Goal: Browse casually: Explore the website without a specific task or goal

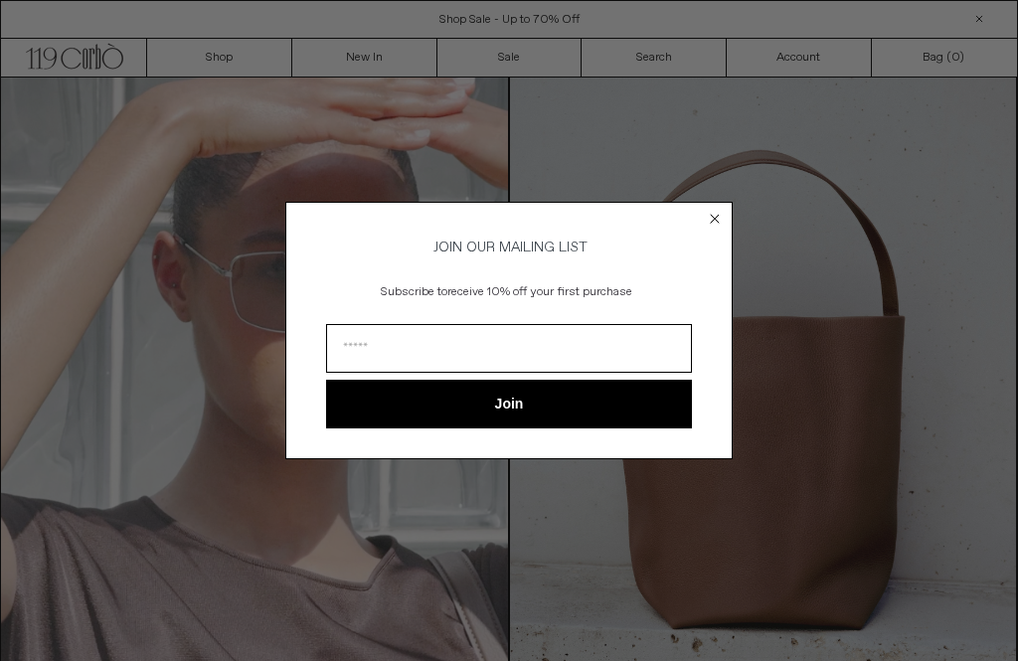
click at [721, 210] on circle "Close dialog" at bounding box center [715, 219] width 19 height 19
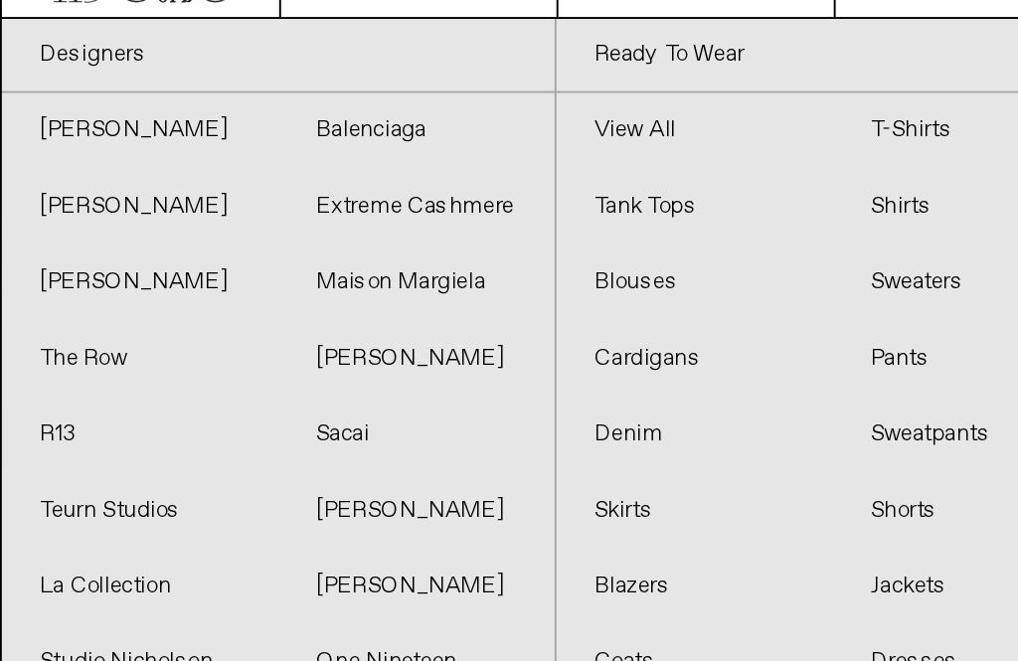
click at [38, 196] on link "[PERSON_NAME]" at bounding box center [73, 216] width 144 height 40
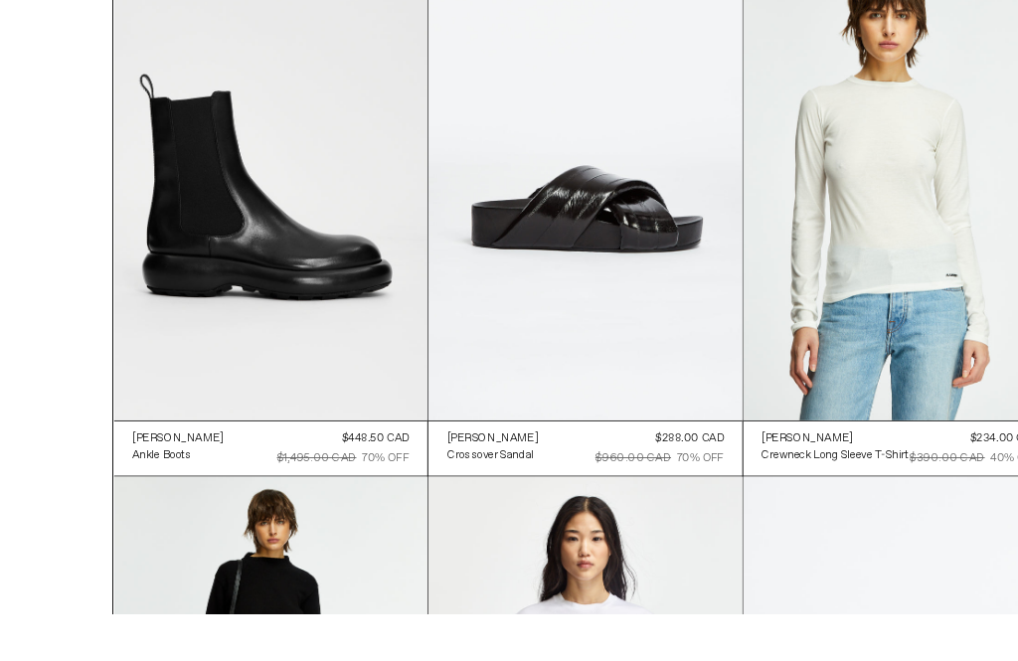
scroll to position [3585, 0]
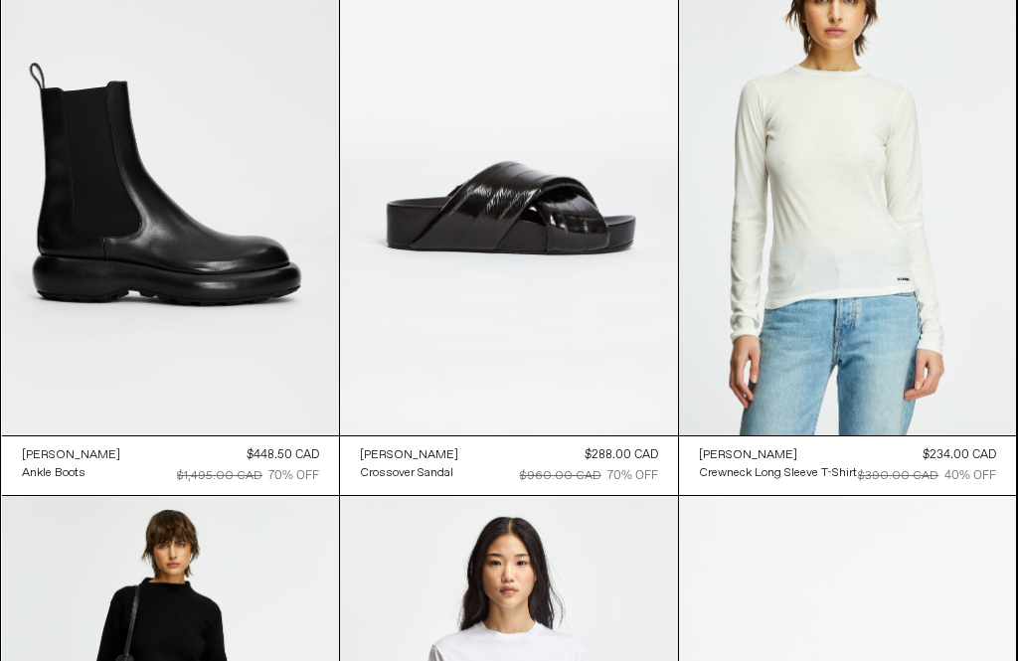
click at [170, 281] on at bounding box center [171, 182] width 338 height 506
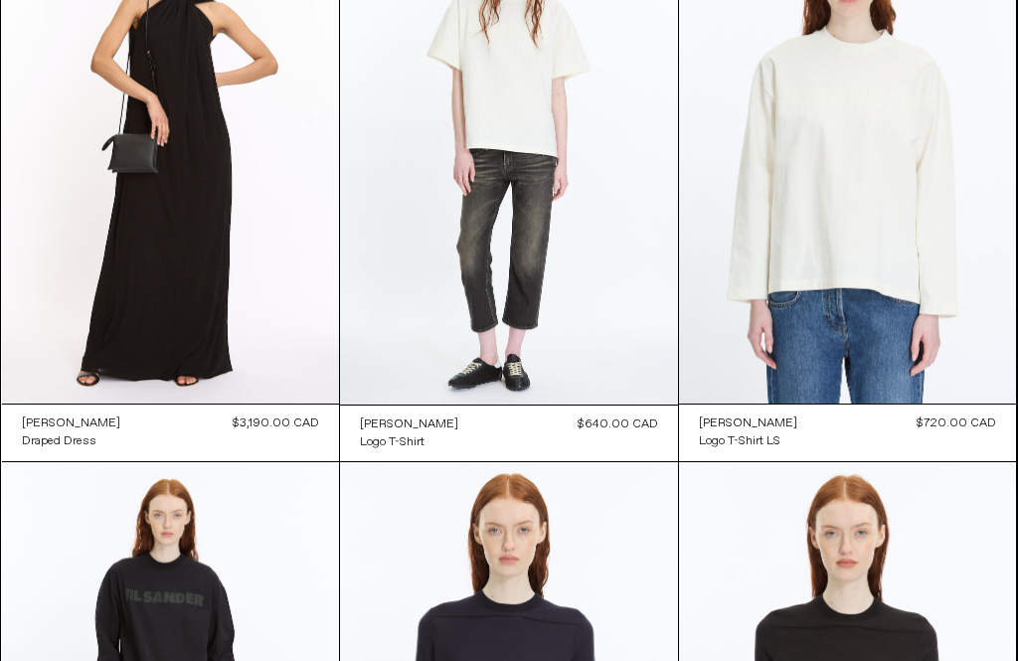
scroll to position [0, 0]
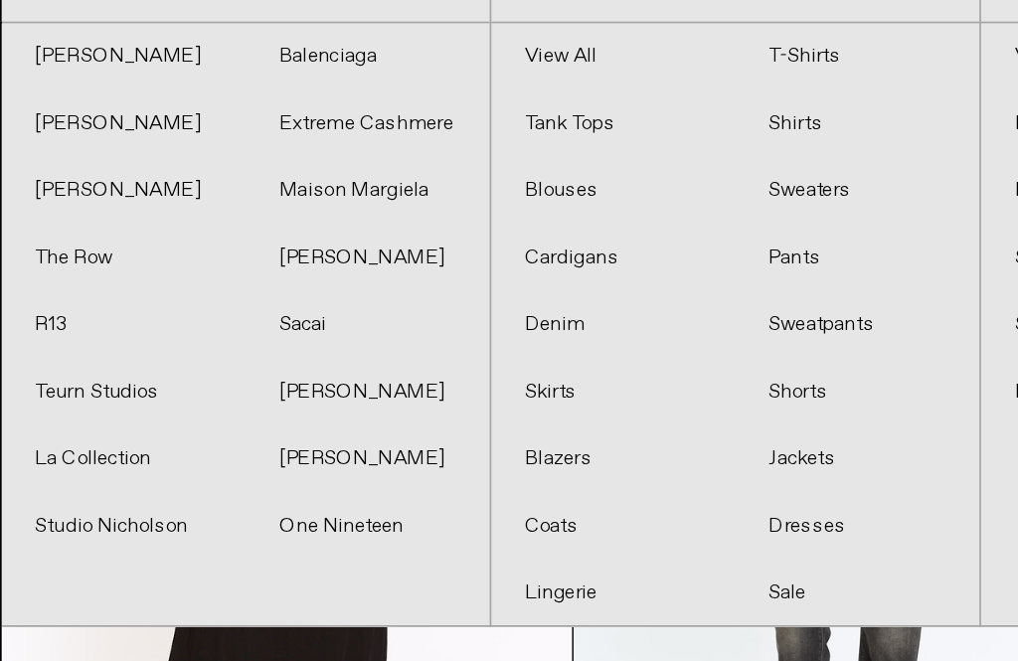
click at [182, 156] on link "Extreme Cashmere" at bounding box center [217, 176] width 144 height 40
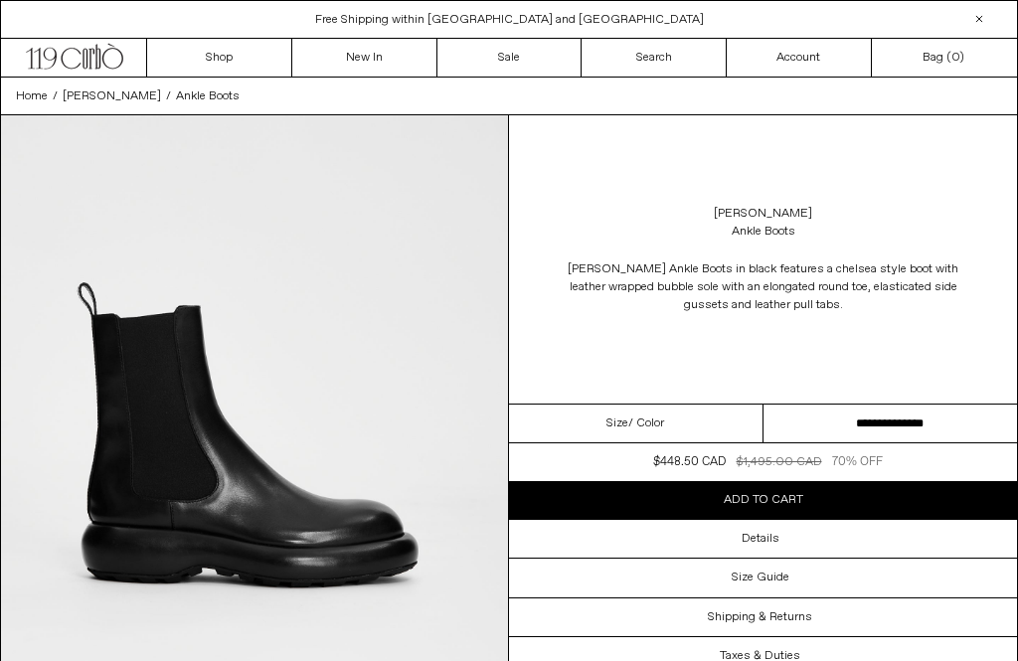
click at [905, 418] on select "**********" at bounding box center [891, 424] width 255 height 39
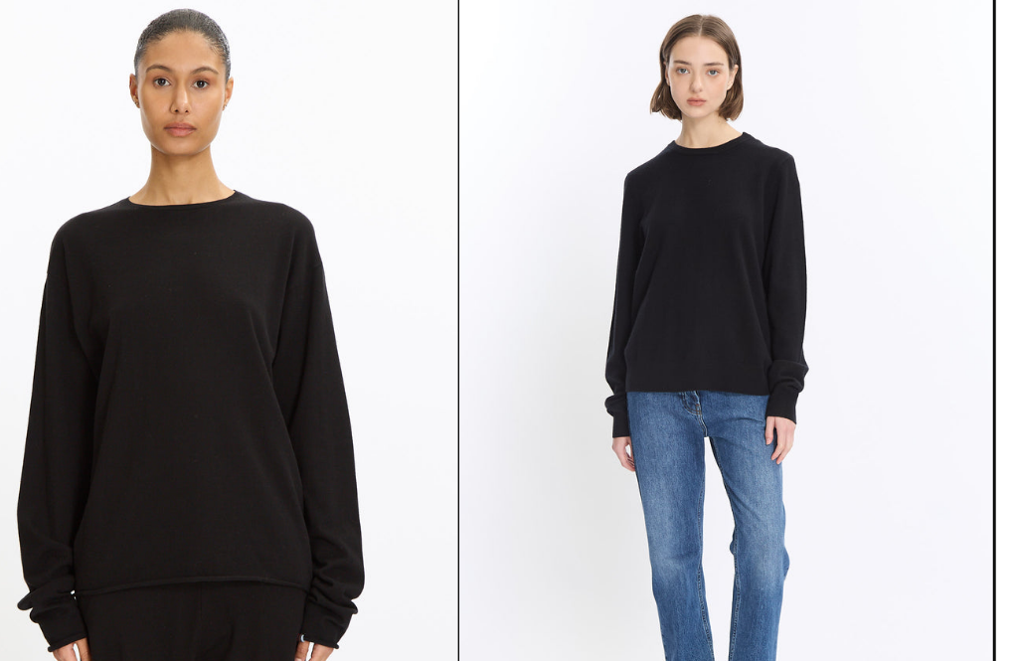
scroll to position [8504, 0]
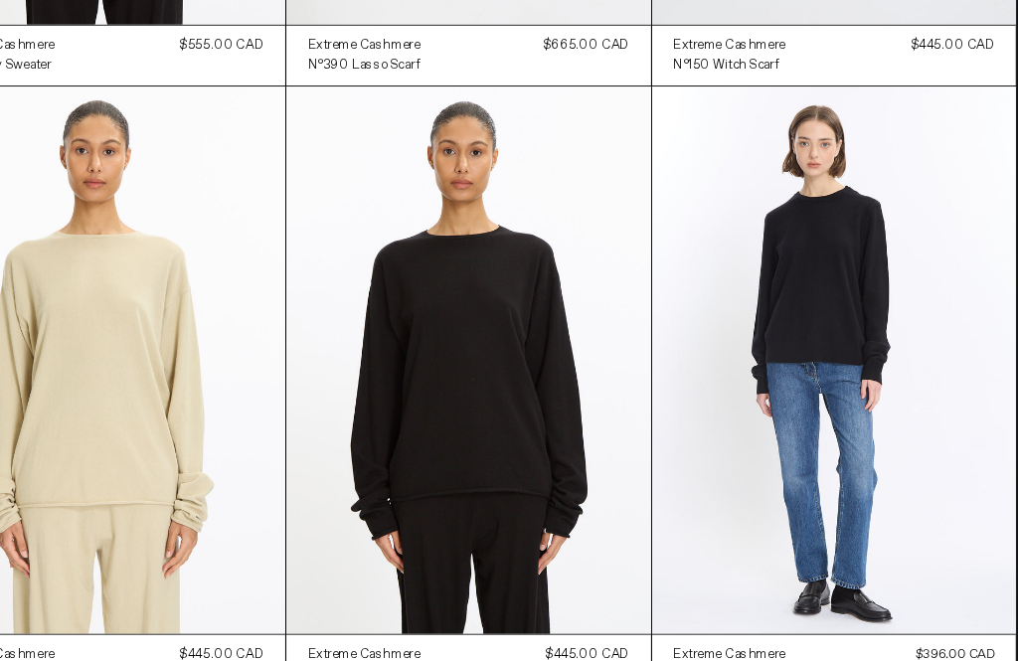
click at [722, 234] on at bounding box center [848, 334] width 338 height 506
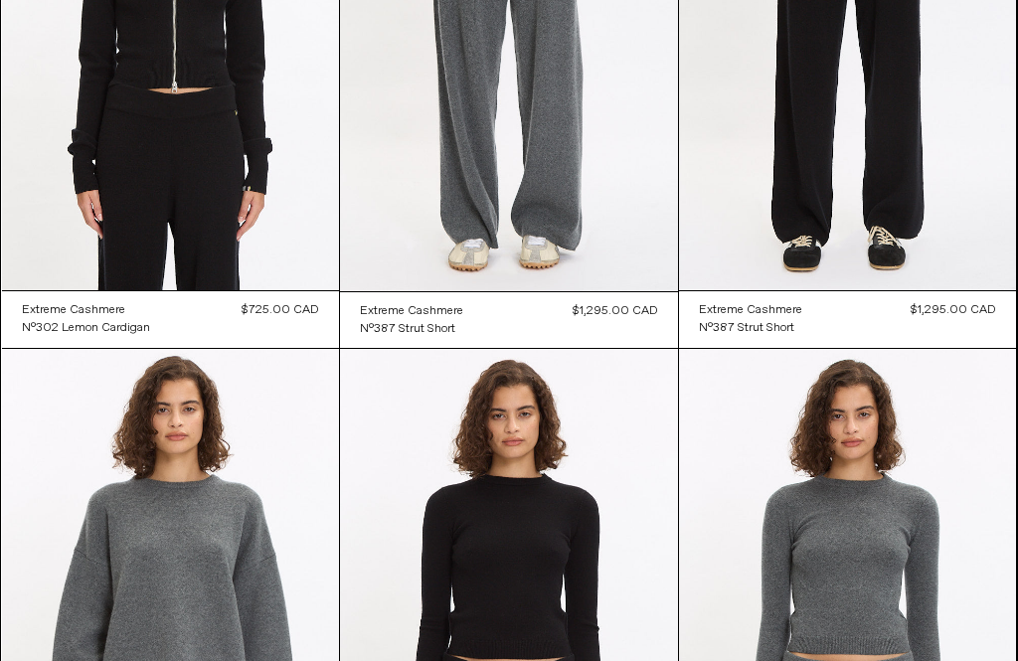
scroll to position [0, 0]
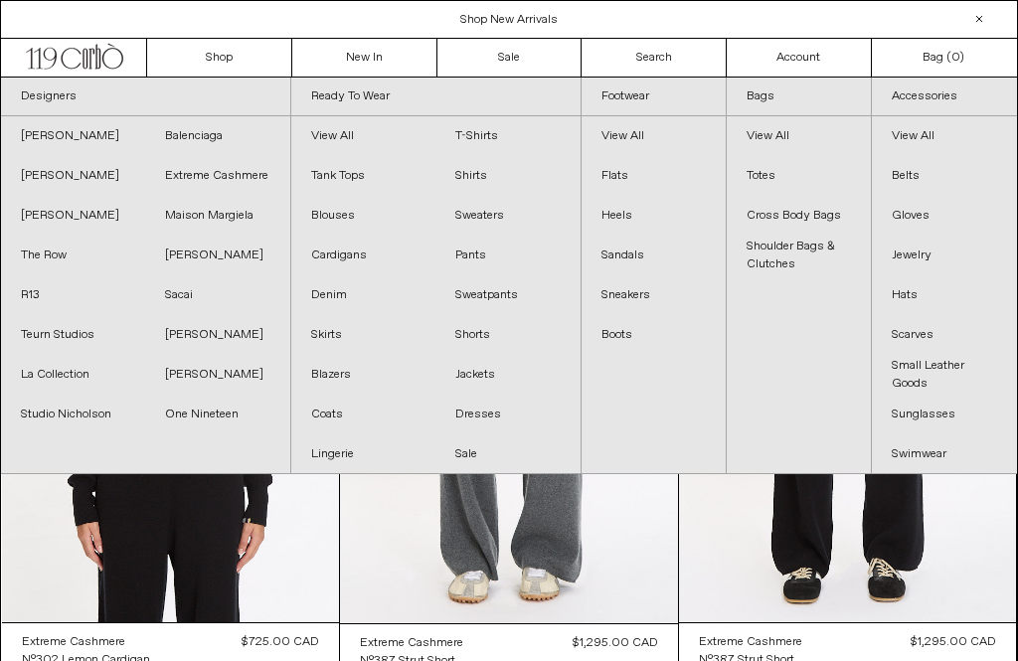
click at [210, 335] on link "[PERSON_NAME]" at bounding box center [217, 335] width 144 height 40
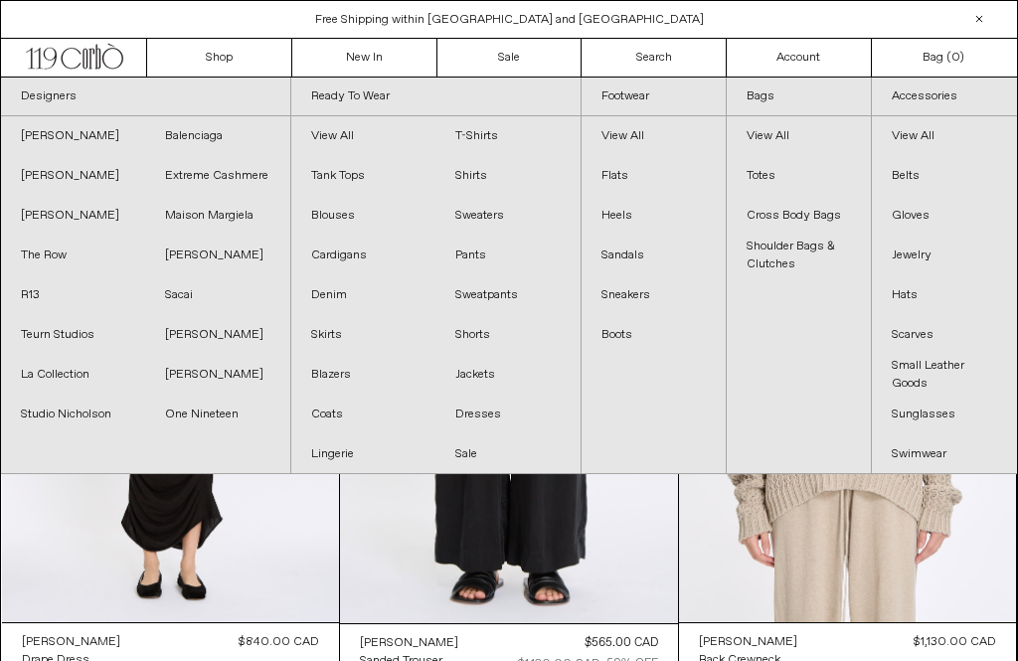
click at [51, 256] on link "The Row" at bounding box center [73, 256] width 144 height 40
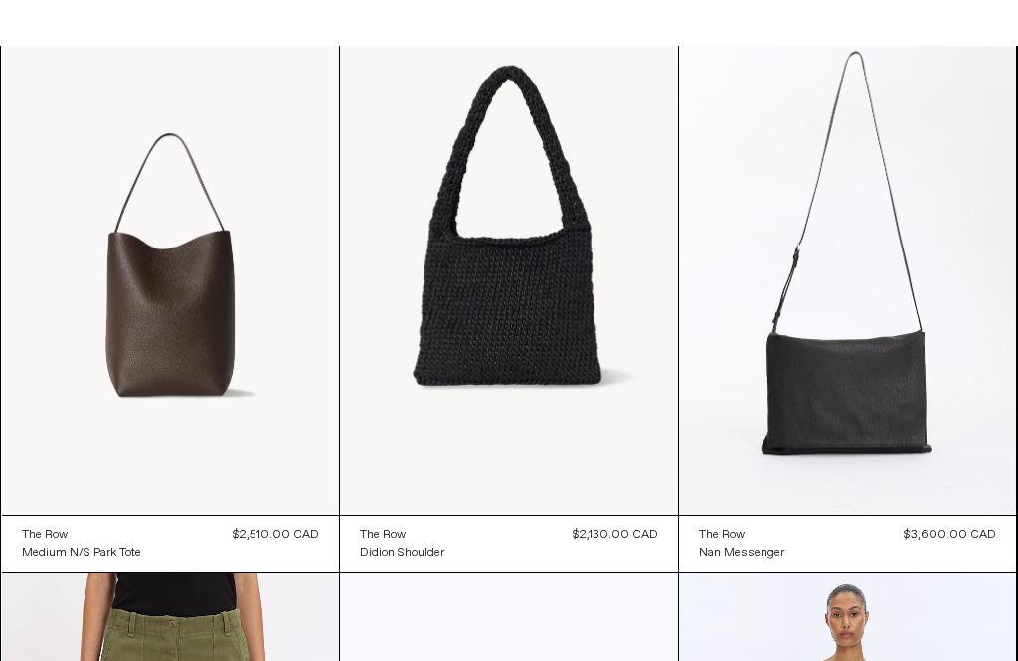
scroll to position [1799, 0]
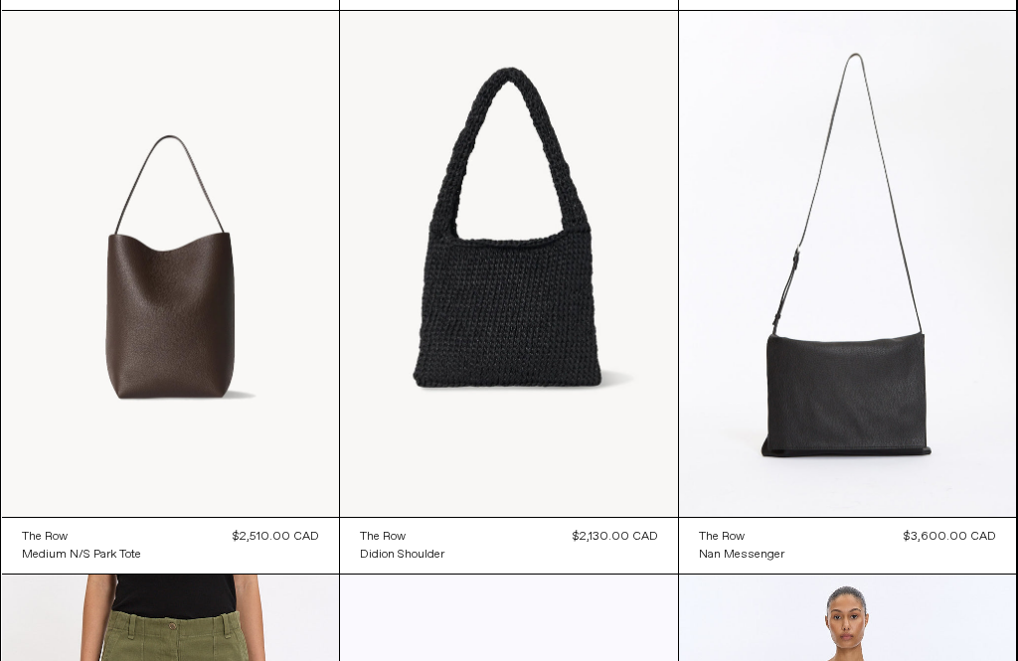
click at [197, 336] on at bounding box center [171, 264] width 338 height 506
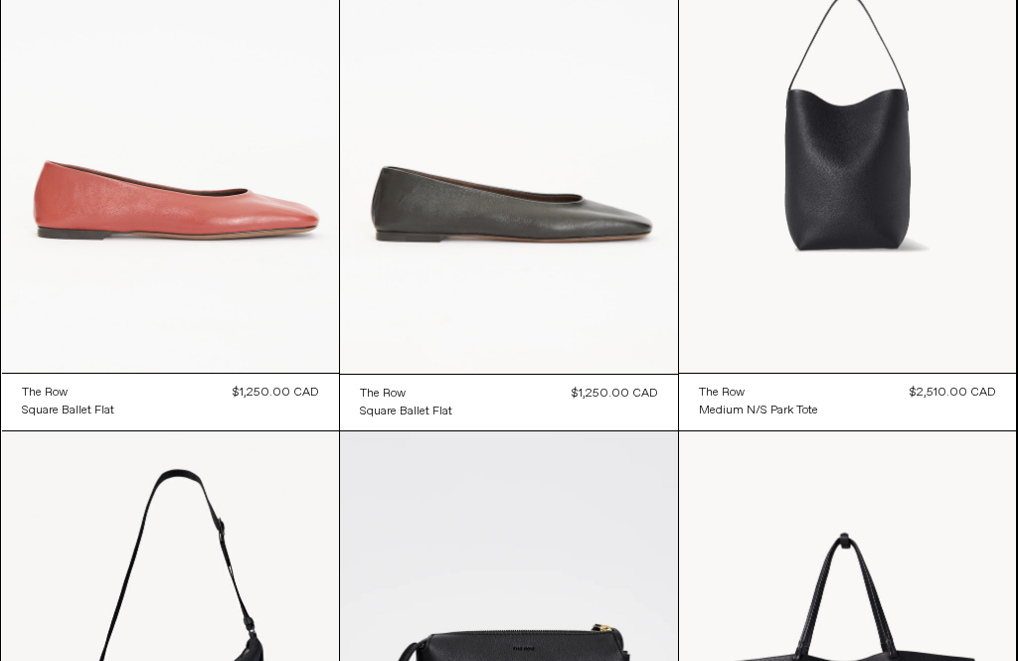
scroll to position [10405, 0]
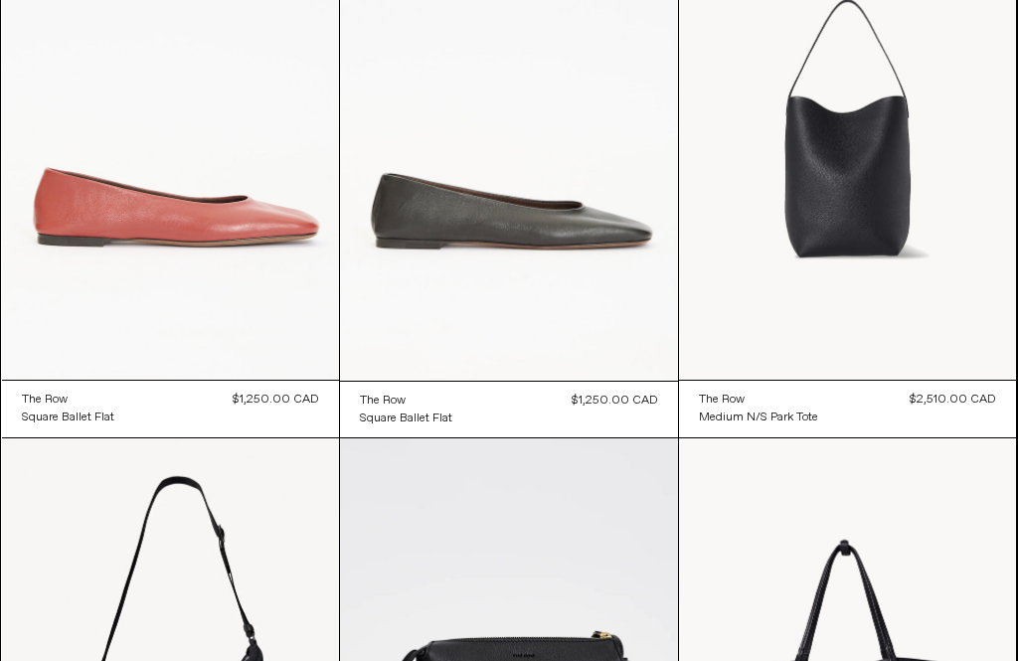
click at [185, 199] on at bounding box center [171, 127] width 338 height 506
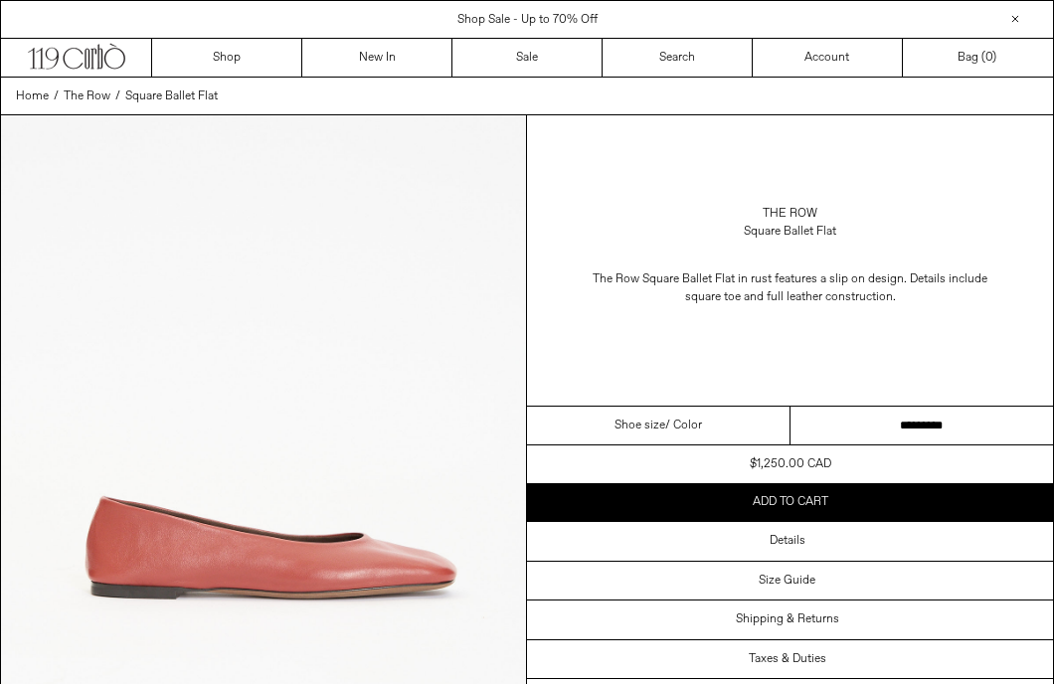
click at [890, 414] on select "**********" at bounding box center [923, 426] width 264 height 39
